Goal: Check status: Check status

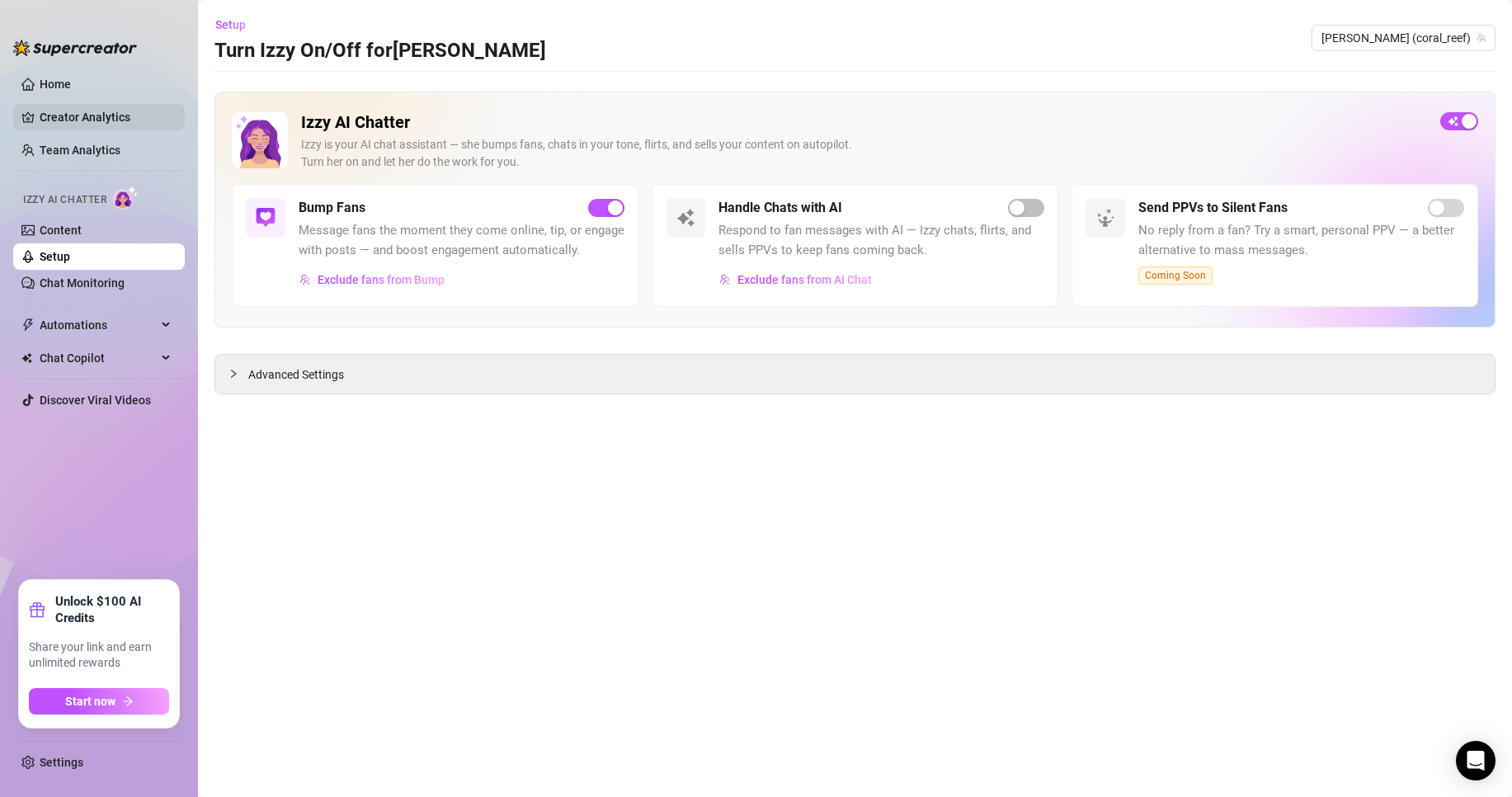
click at [121, 120] on link "Creator Analytics" at bounding box center [105, 116] width 132 height 27
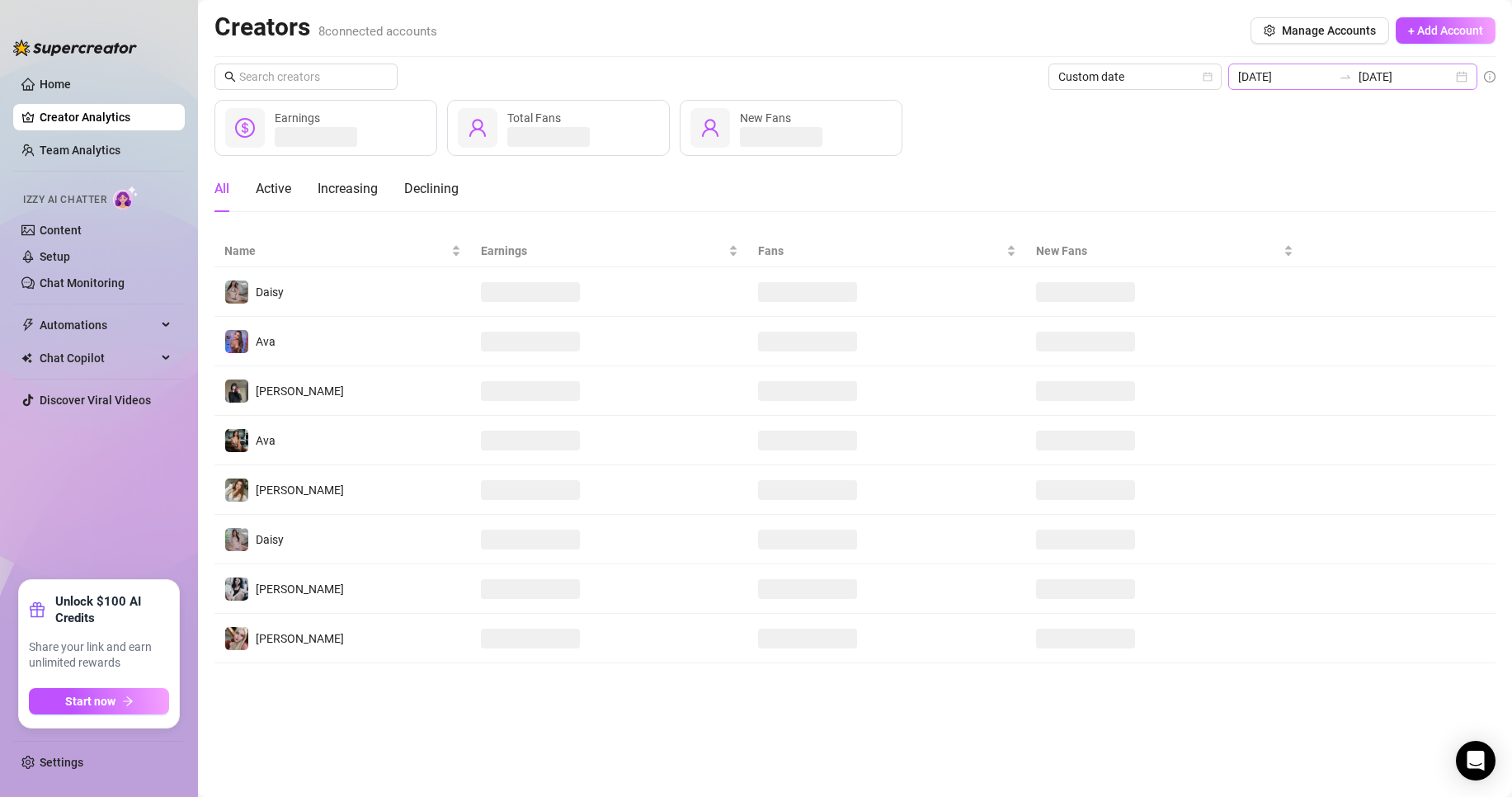
click at [1287, 66] on div "[DATE] [DATE]" at bounding box center [1353, 76] width 249 height 27
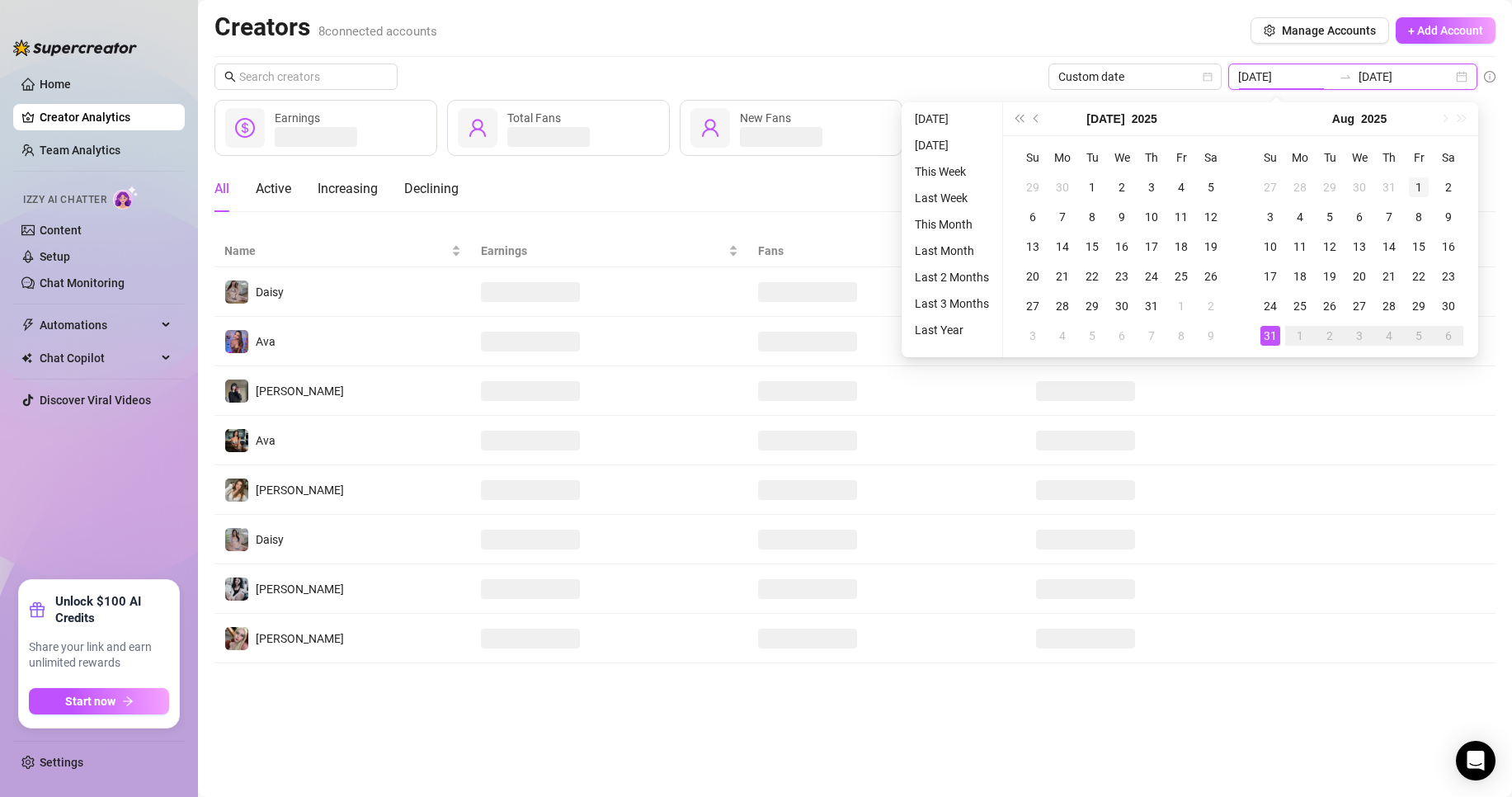
type input "[DATE]"
click at [1423, 188] on div "1" at bounding box center [1419, 188] width 20 height 20
click at [1279, 344] on td "31" at bounding box center [1270, 335] width 29 height 29
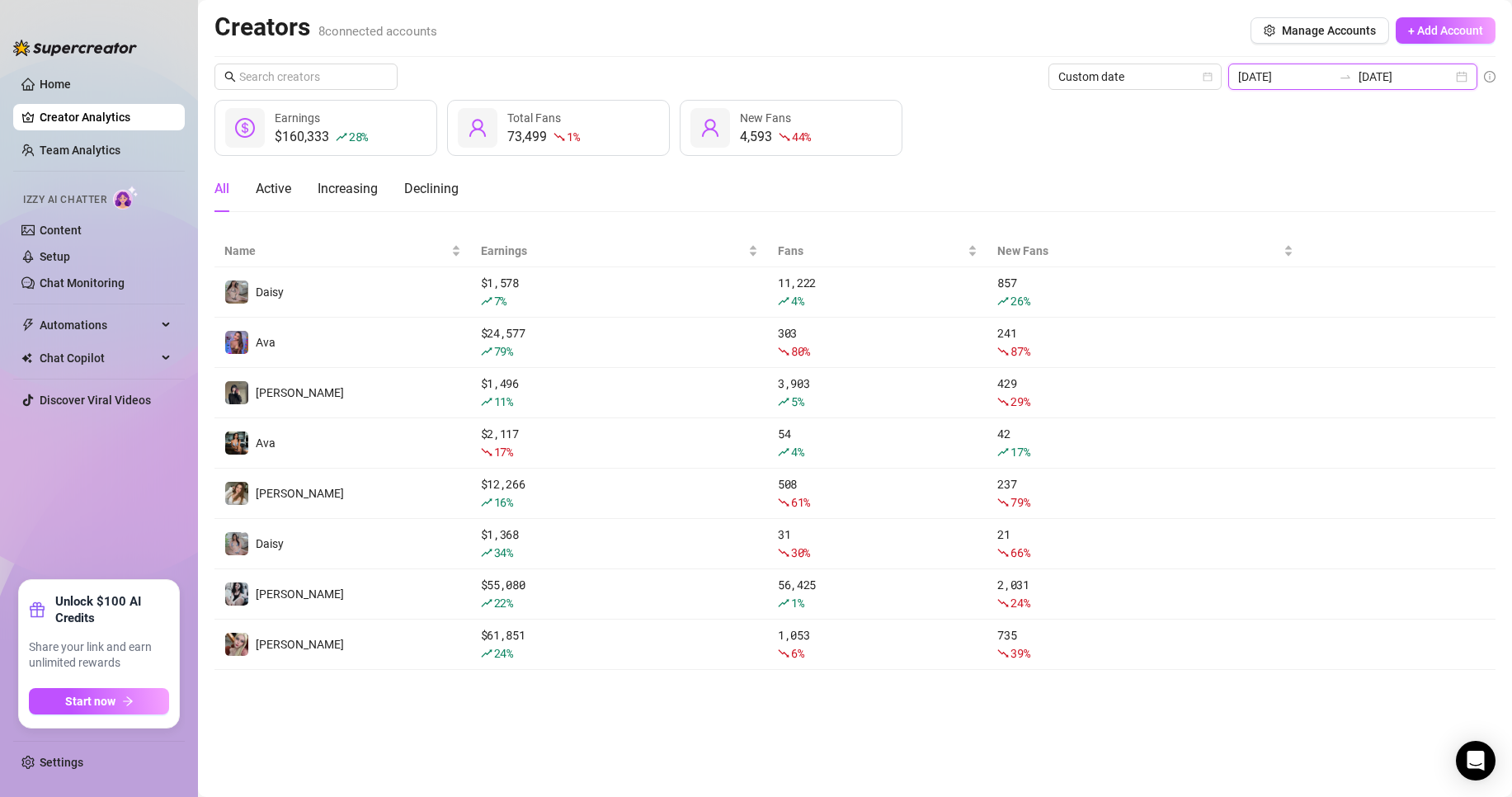
click at [1386, 76] on input "[DATE]" at bounding box center [1406, 77] width 94 height 18
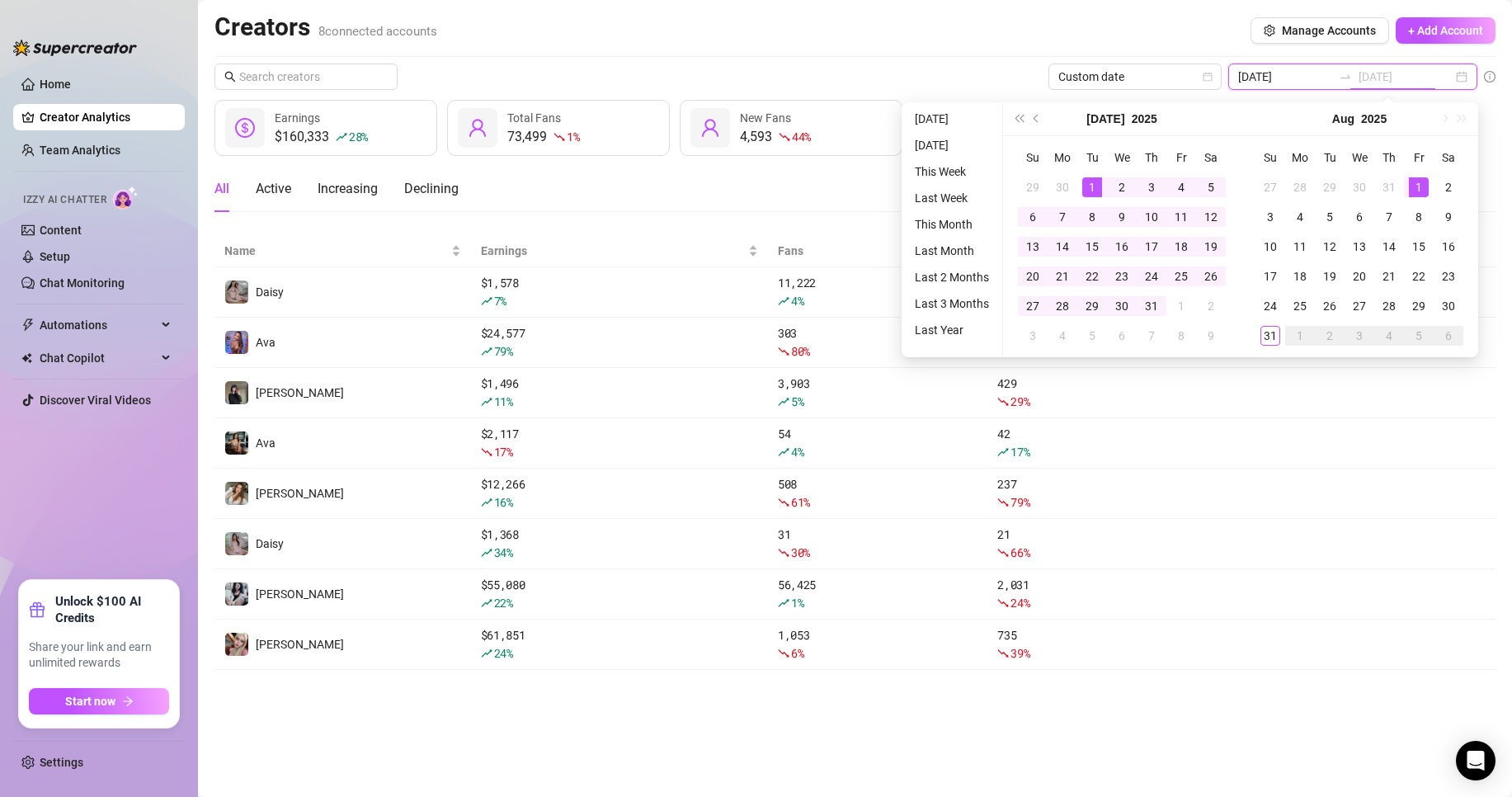
type input "[DATE]"
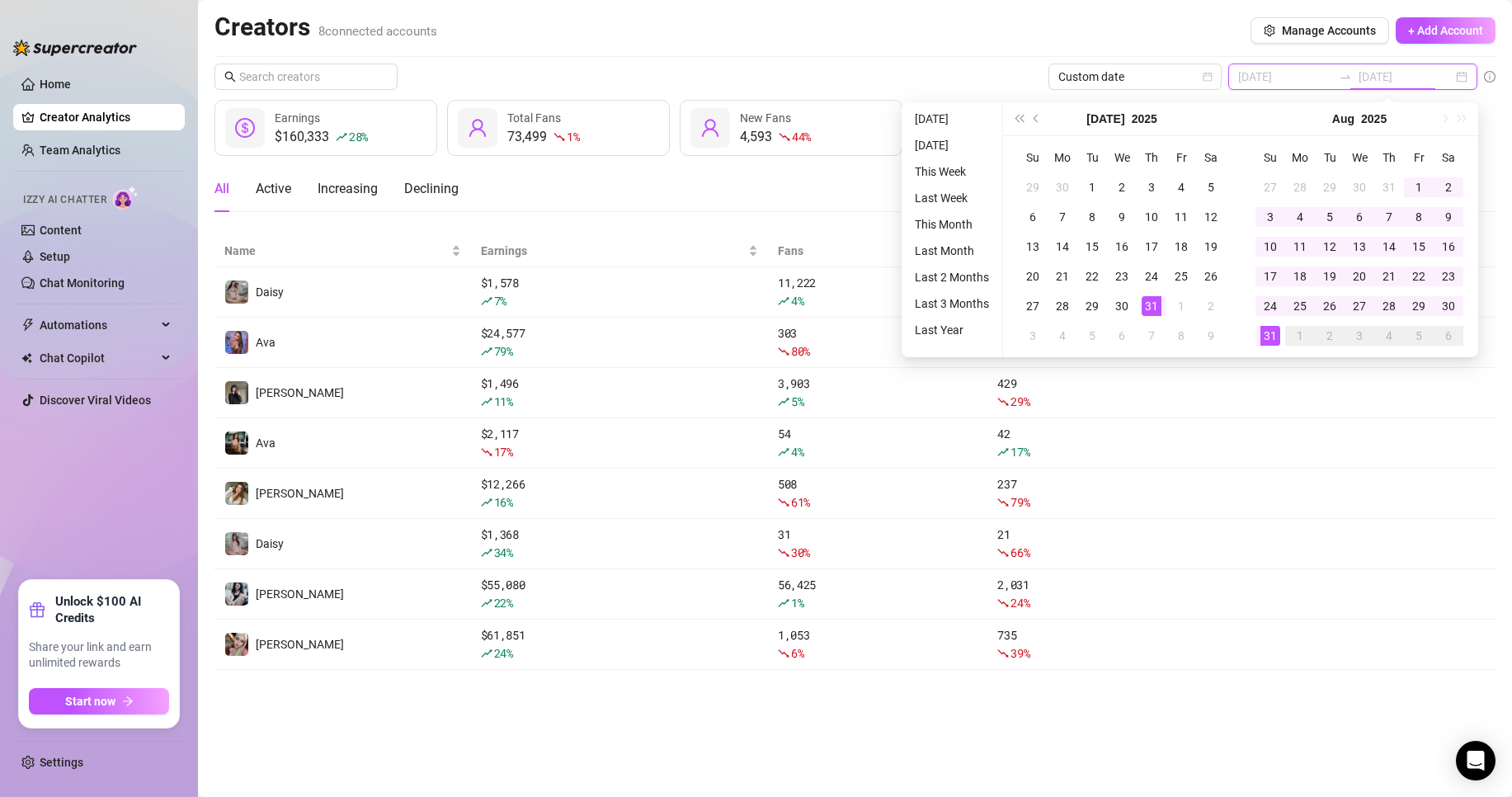
type input "[DATE]"
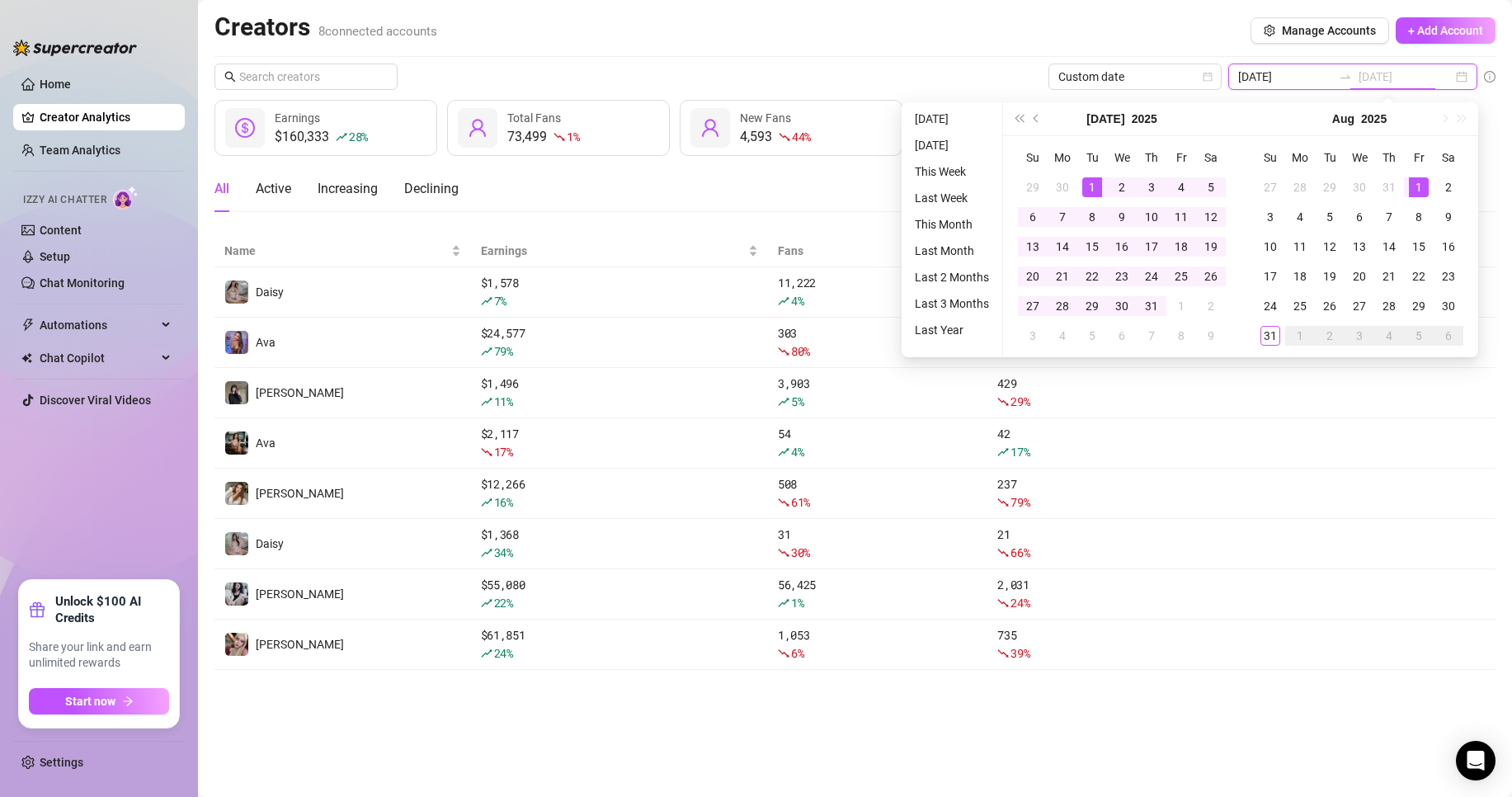
type input "[DATE]"
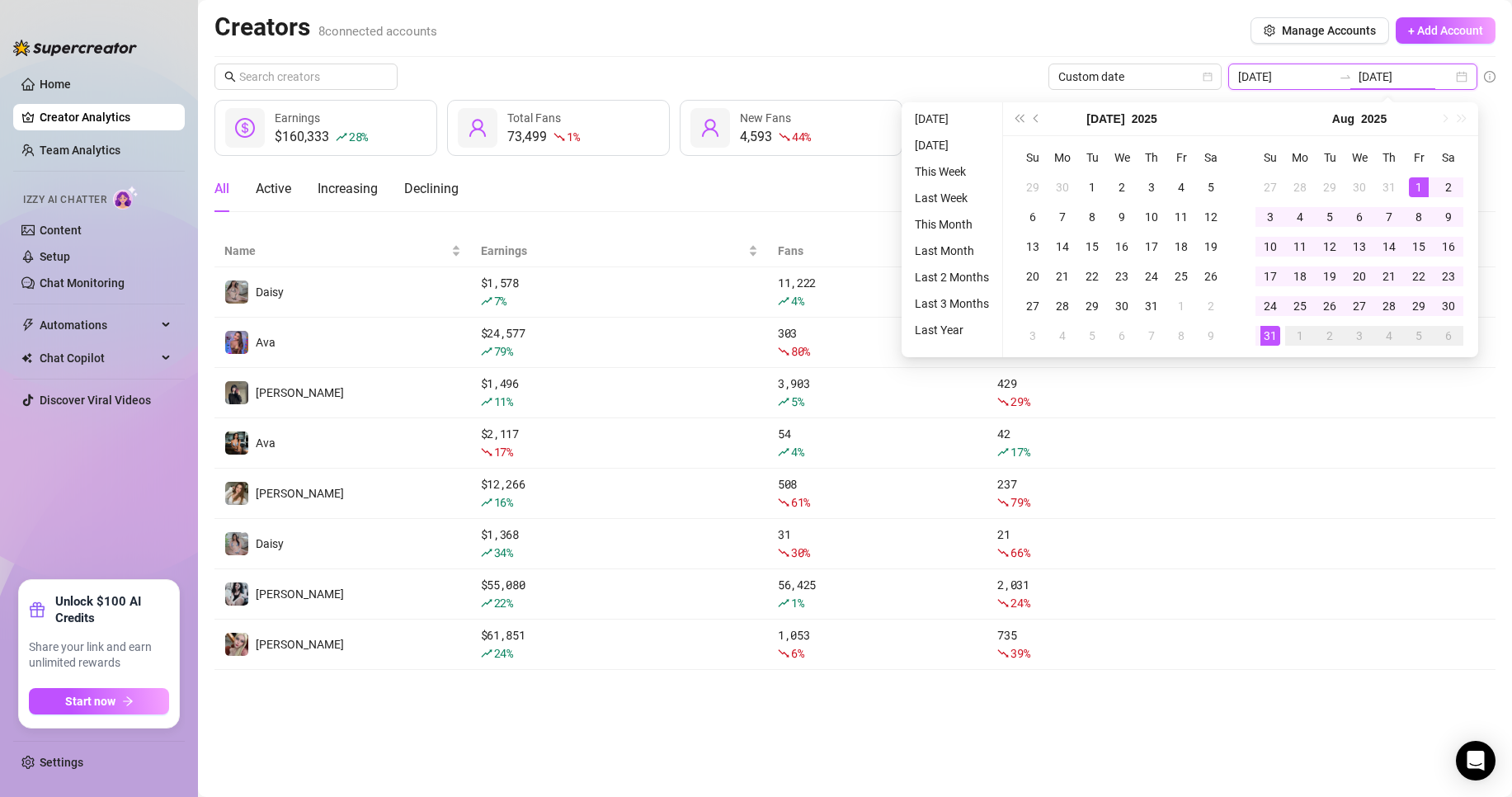
click at [1309, 83] on input "[DATE]" at bounding box center [1285, 77] width 94 height 18
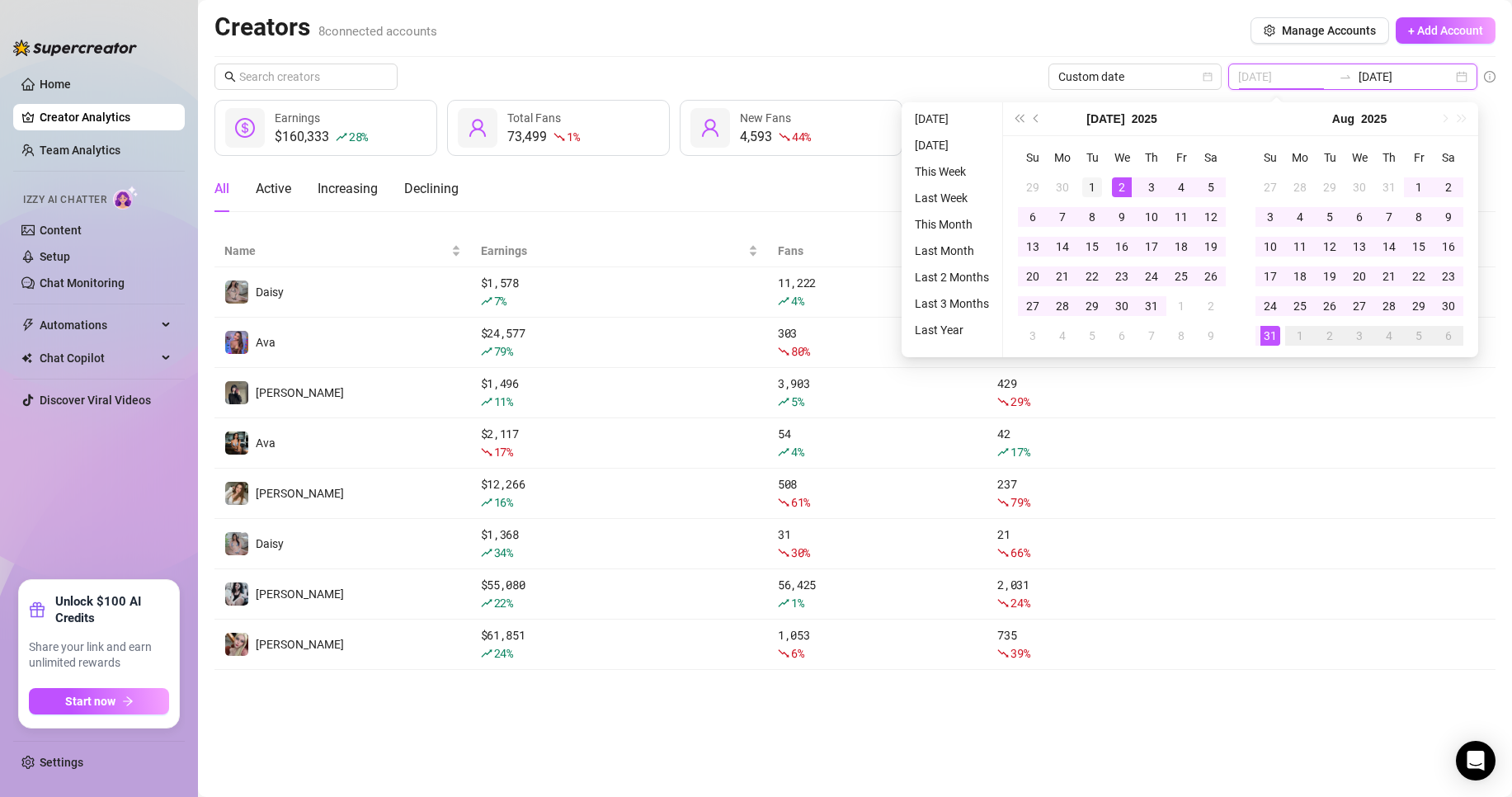
type input "[DATE]"
click at [1090, 190] on div "1" at bounding box center [1092, 188] width 20 height 20
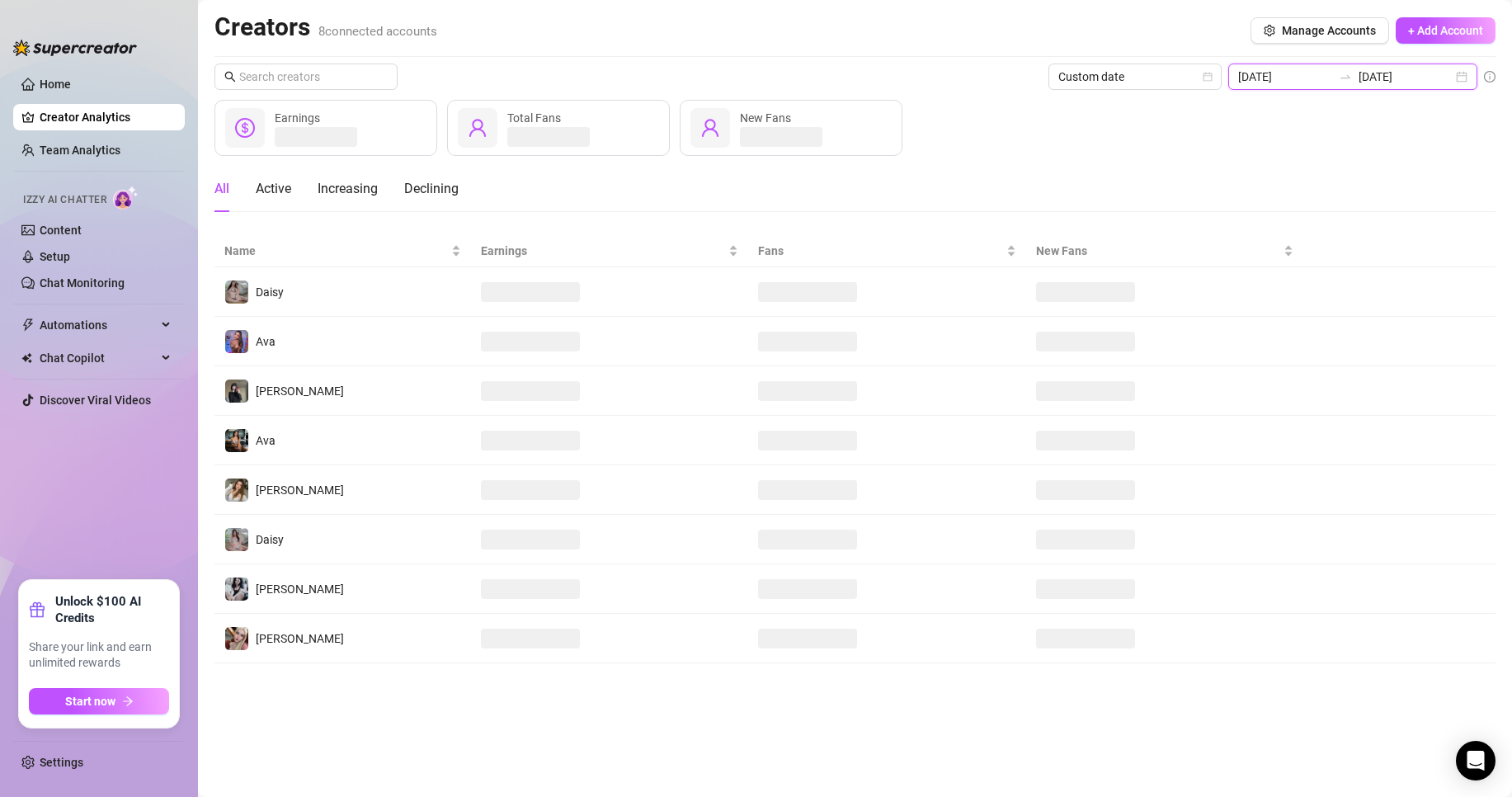
drag, startPoint x: 1403, startPoint y: 82, endPoint x: 1390, endPoint y: 87, distance: 13.9
click at [1403, 82] on input "[DATE]" at bounding box center [1406, 77] width 94 height 18
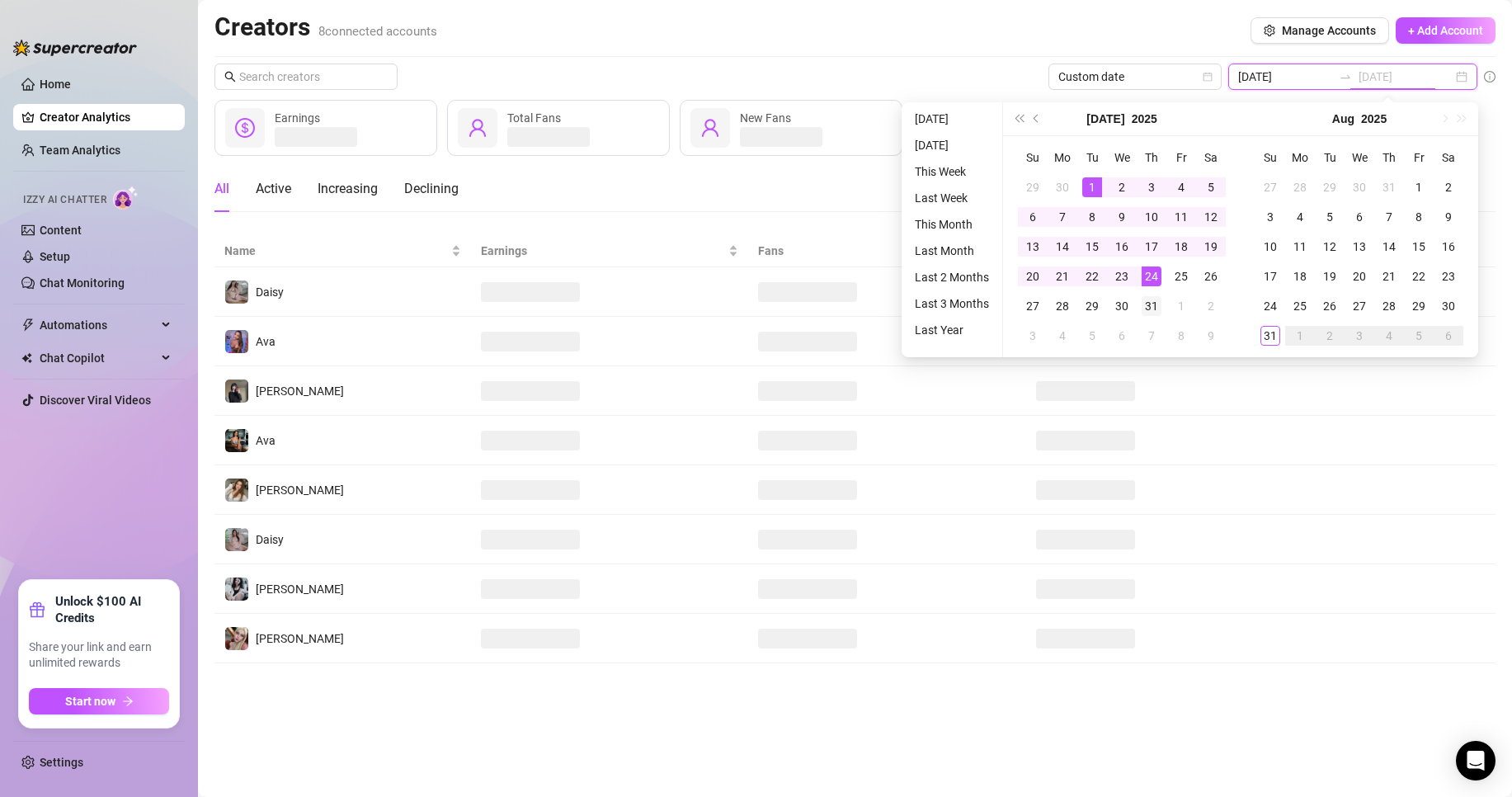
type input "[DATE]"
click at [1156, 307] on div "31" at bounding box center [1152, 306] width 20 height 20
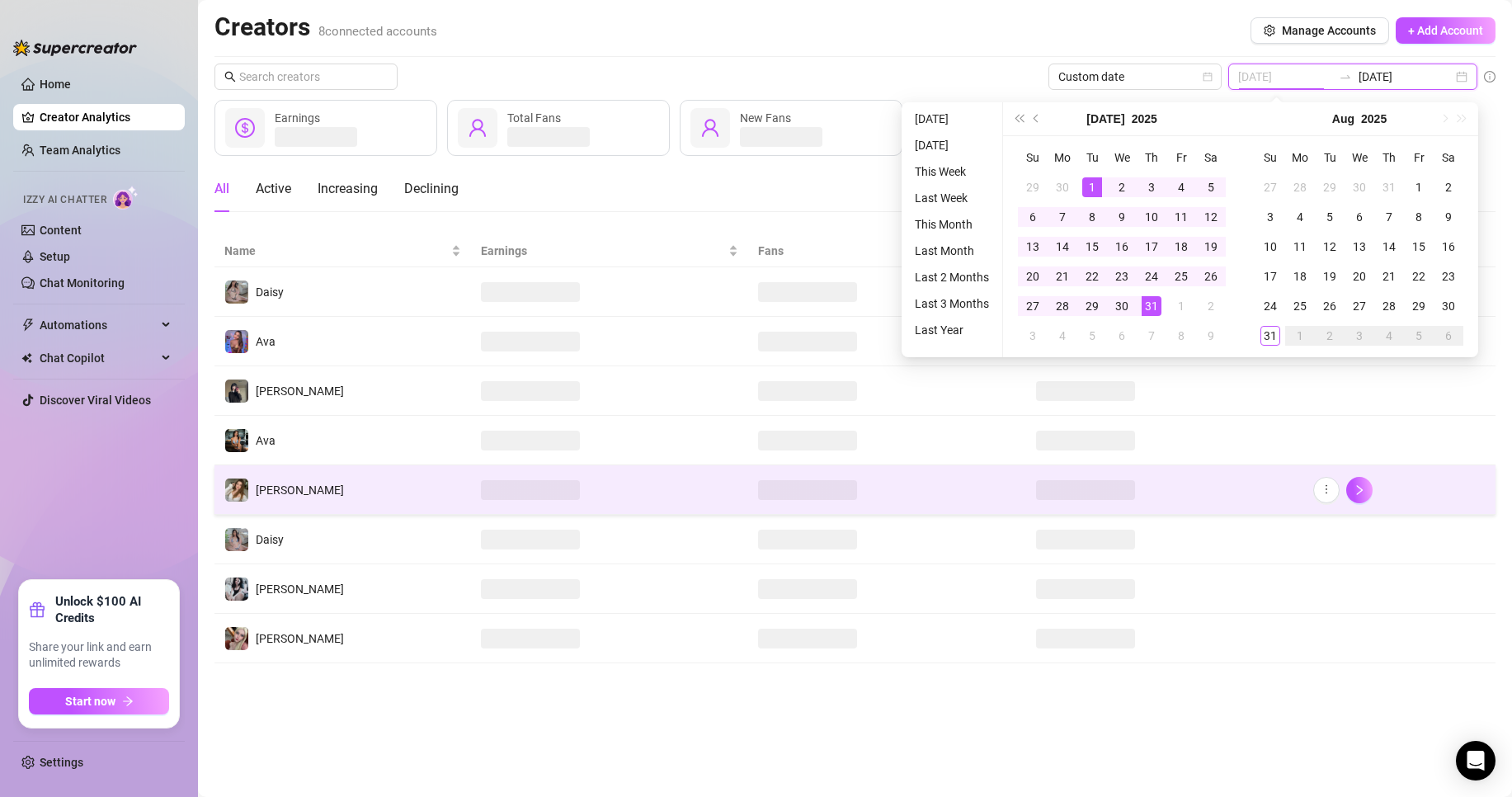
type input "[DATE]"
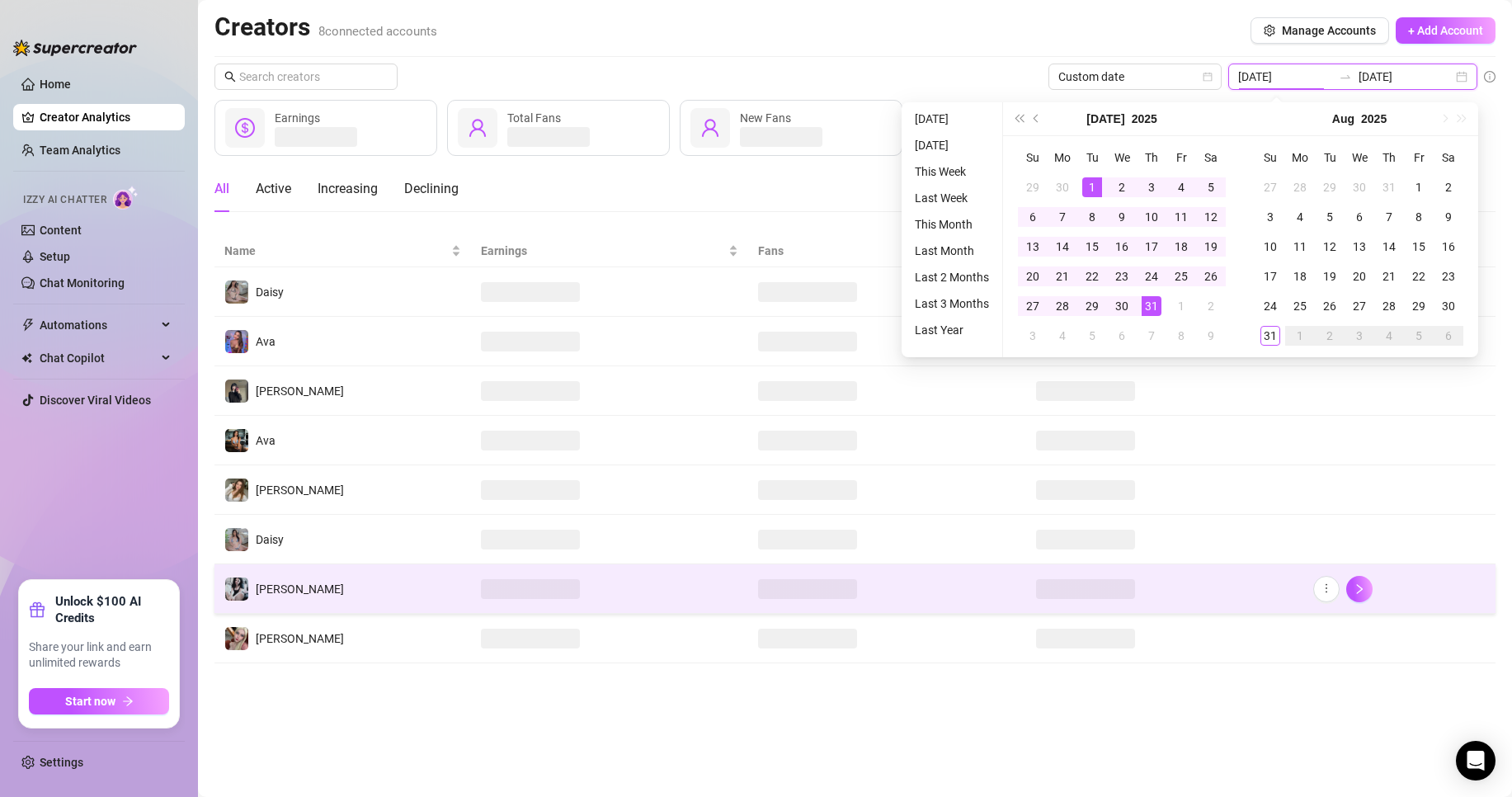
type input "[DATE]"
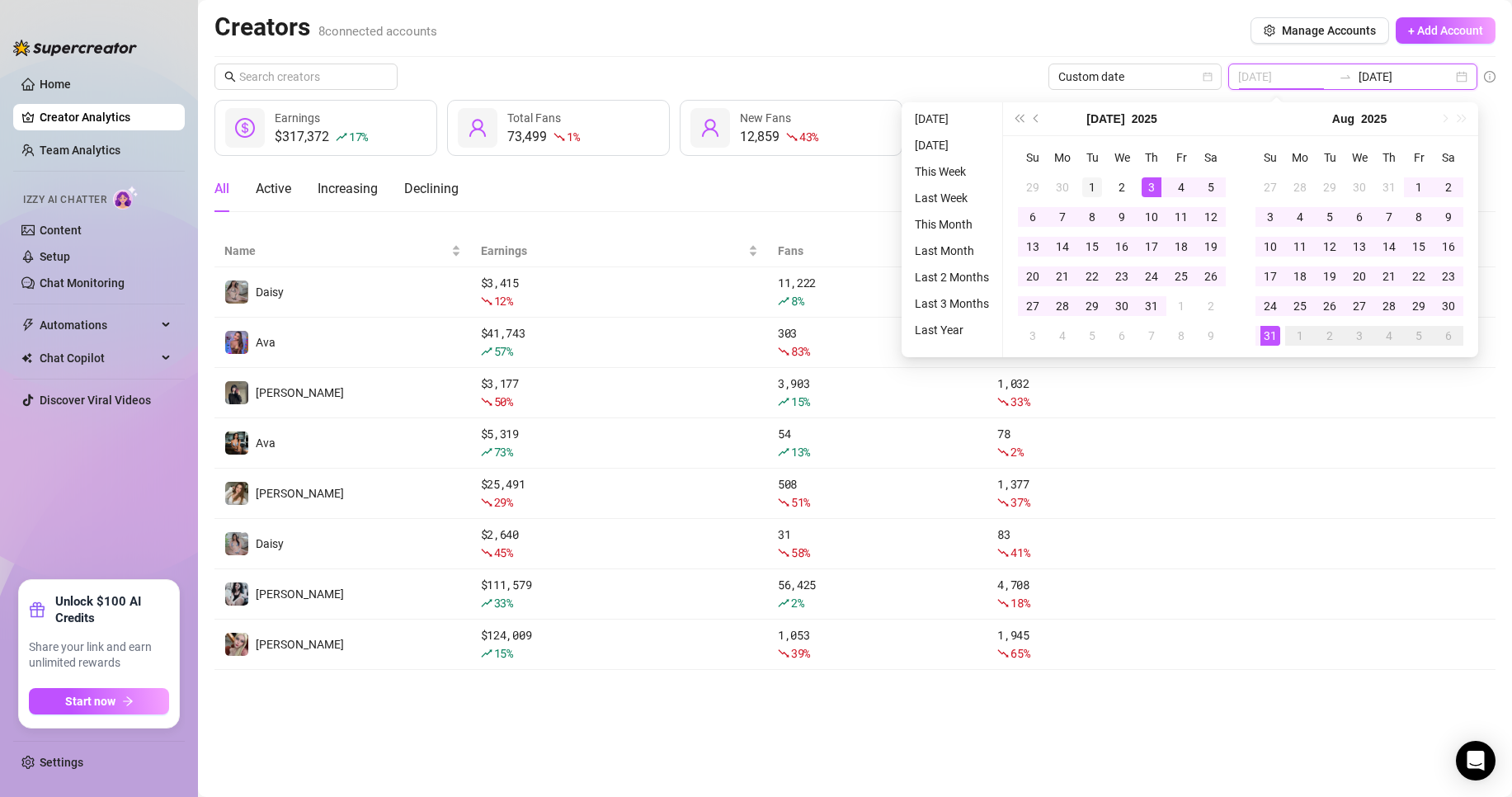
type input "[DATE]"
click at [1082, 186] on div "1" at bounding box center [1092, 188] width 20 height 20
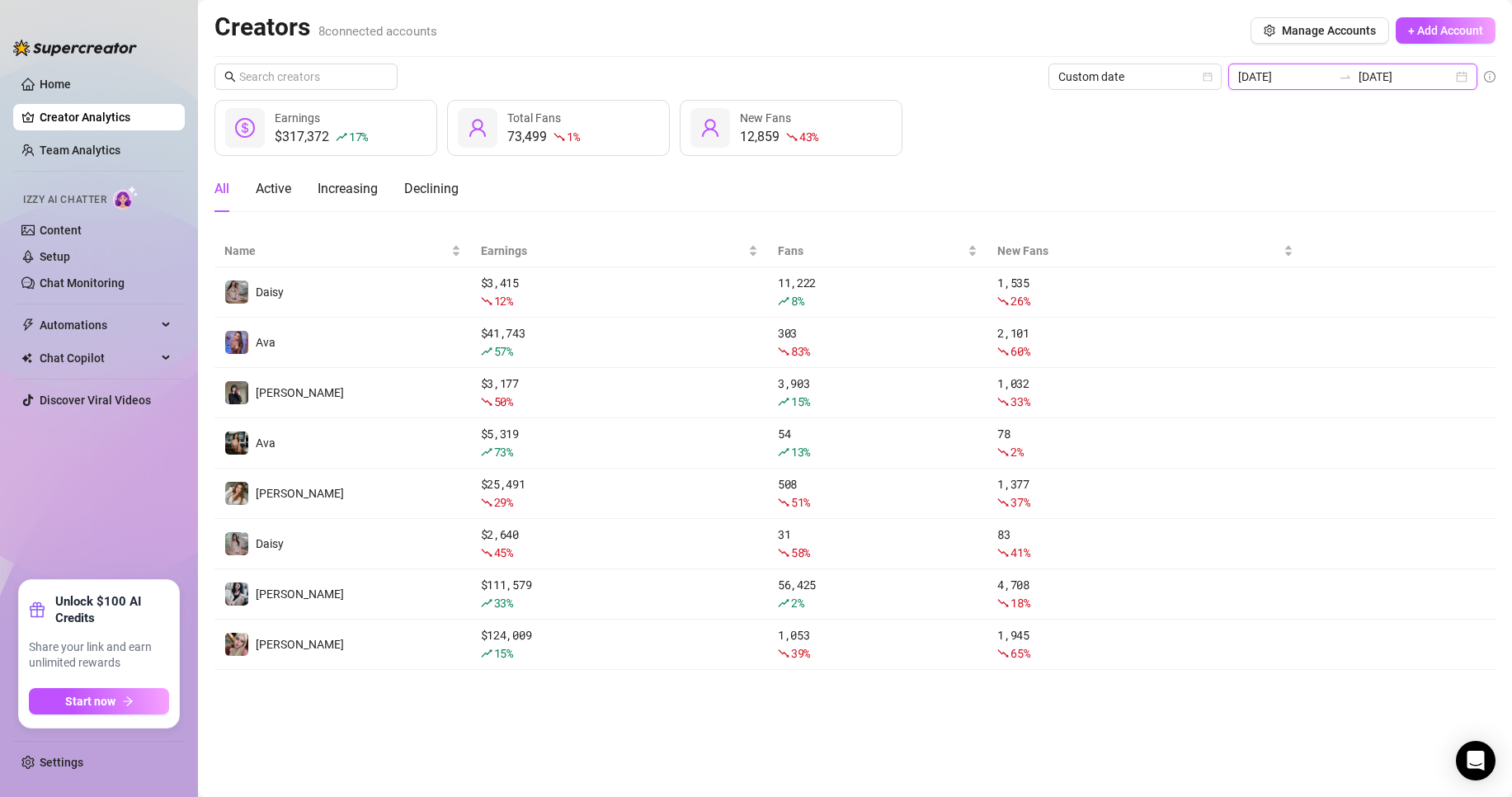
click at [1417, 74] on input "[DATE]" at bounding box center [1406, 77] width 94 height 18
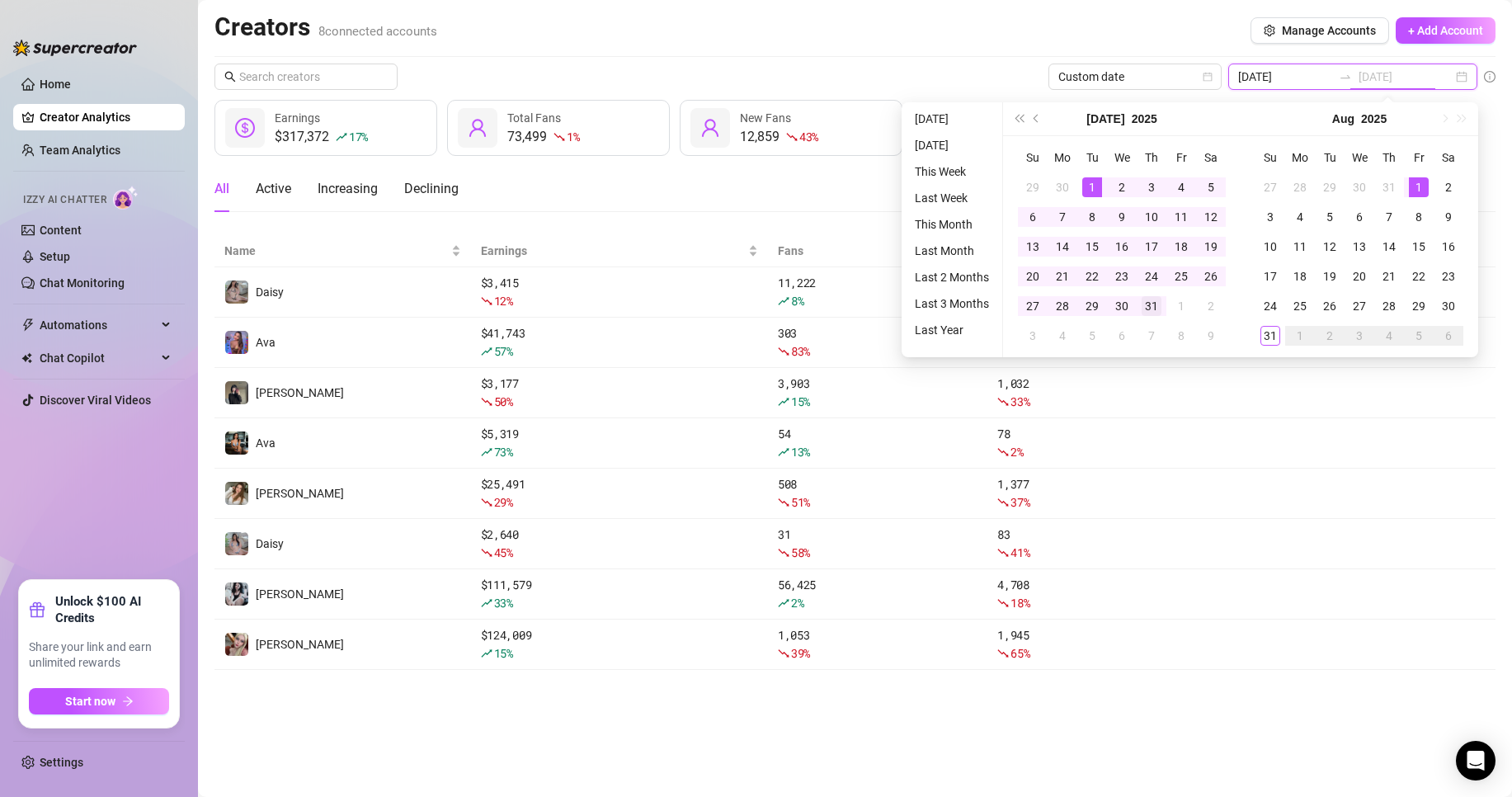
type input "[DATE]"
click at [1145, 306] on div "31" at bounding box center [1152, 306] width 20 height 20
type input "[DATE]"
click at [1095, 187] on div "1" at bounding box center [1092, 188] width 20 height 20
